Goal: Information Seeking & Learning: Learn about a topic

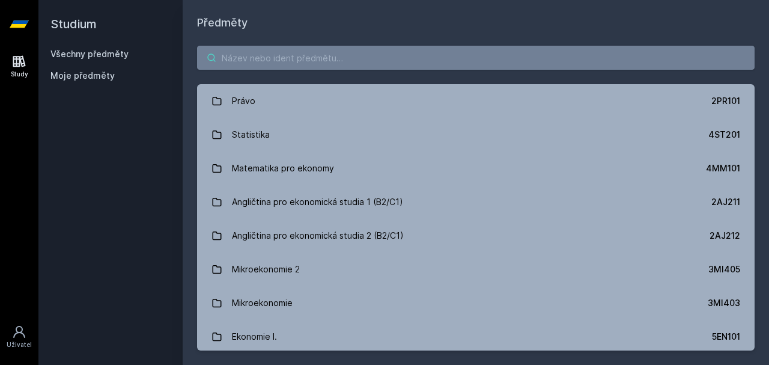
click at [373, 61] on input "search" at bounding box center [475, 58] width 557 height 24
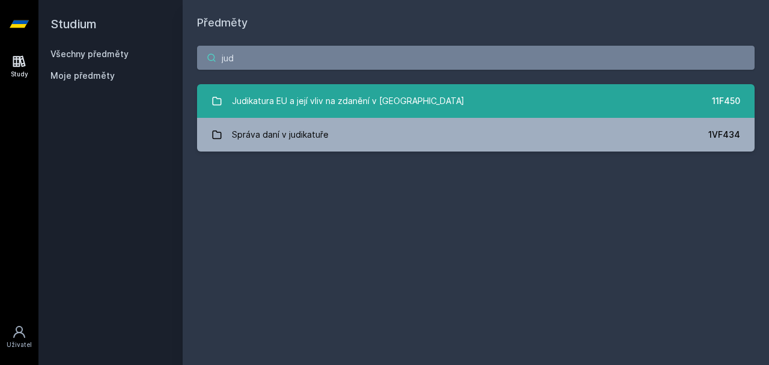
type input "jud"
click at [315, 107] on div "Judikatura EU a její vliv na zdanění v [GEOGRAPHIC_DATA]" at bounding box center [348, 101] width 232 height 24
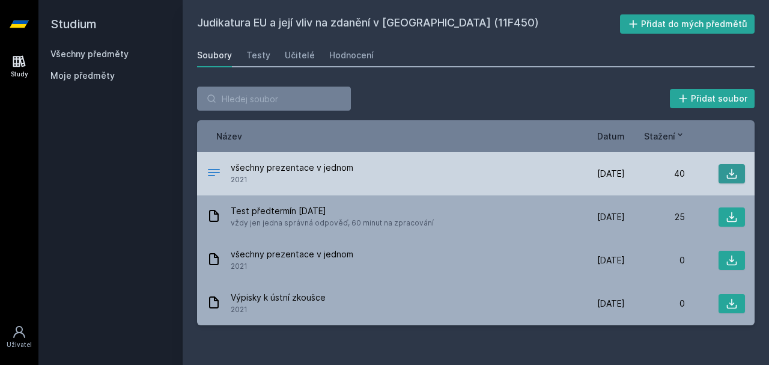
click at [742, 172] on button at bounding box center [731, 173] width 26 height 19
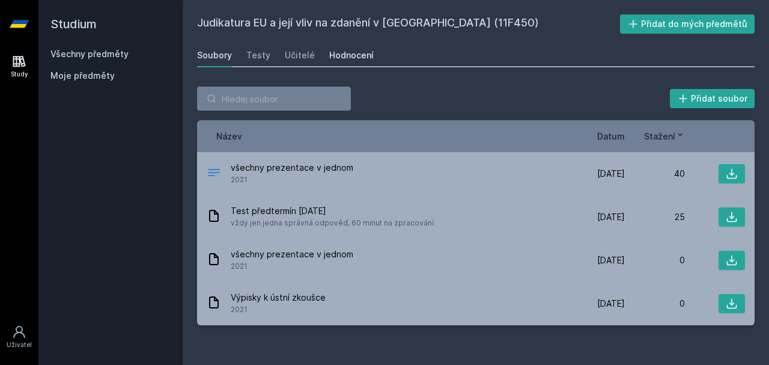
click at [350, 59] on div "Hodnocení" at bounding box center [351, 55] width 44 height 12
